Goal: Task Accomplishment & Management: Manage account settings

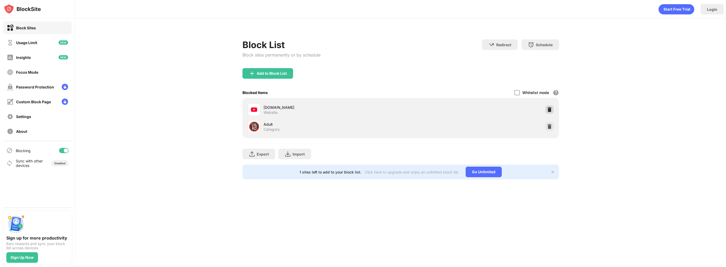
click at [546, 107] on div at bounding box center [549, 109] width 8 height 8
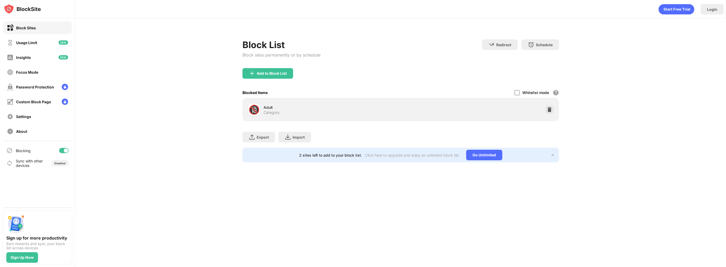
click at [655, 151] on div "Block List Block sites permanently or by schedule Redirect Choose a site to be …" at bounding box center [400, 97] width 650 height 159
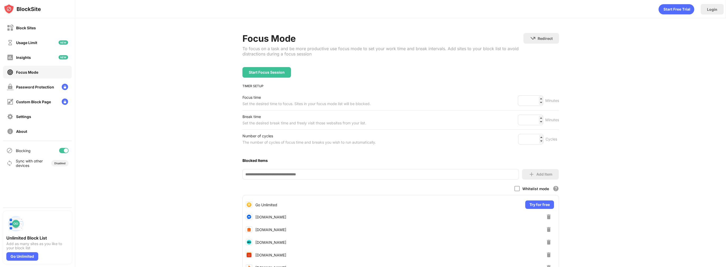
scroll to position [79, 0]
